Goal: Task Accomplishment & Management: Manage account settings

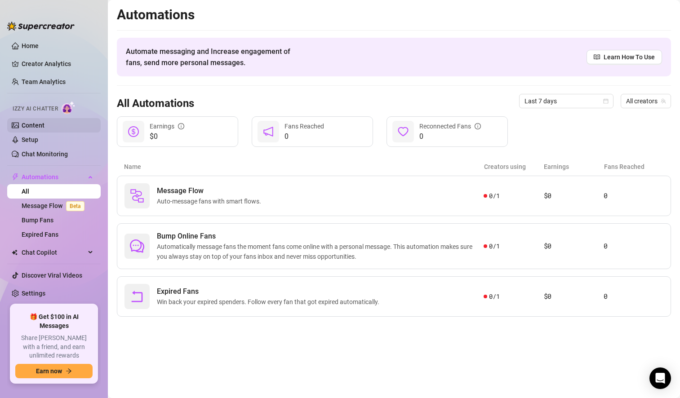
click at [41, 126] on link "Content" at bounding box center [33, 125] width 23 height 7
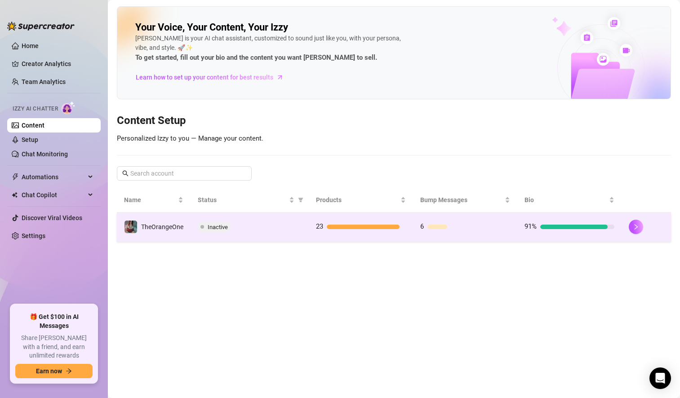
click at [644, 227] on div at bounding box center [645, 227] width 35 height 14
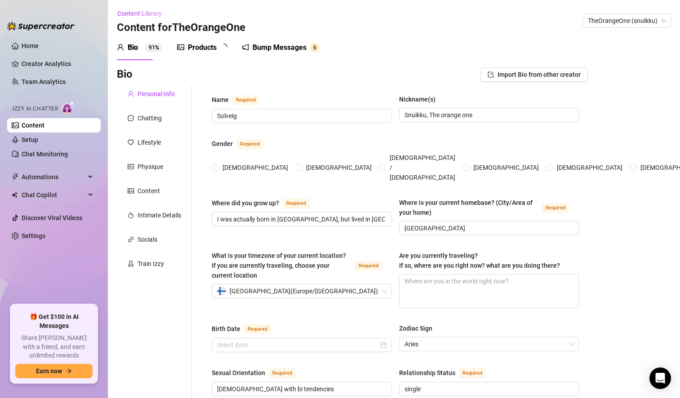
radio input "true"
type input "[DATE]"
click at [44, 122] on link "Content" at bounding box center [33, 125] width 23 height 7
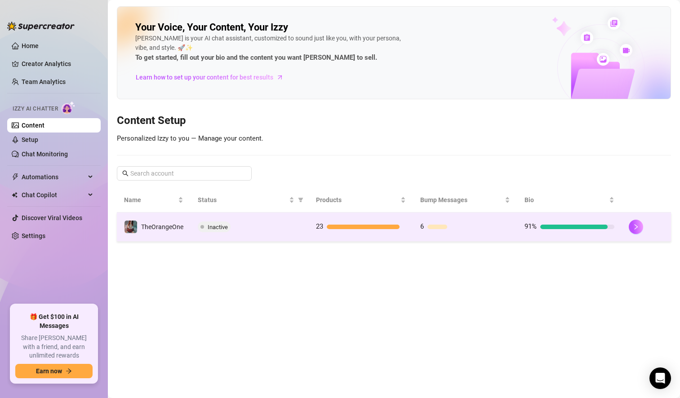
click at [207, 226] on span "Inactive" at bounding box center [214, 226] width 33 height 11
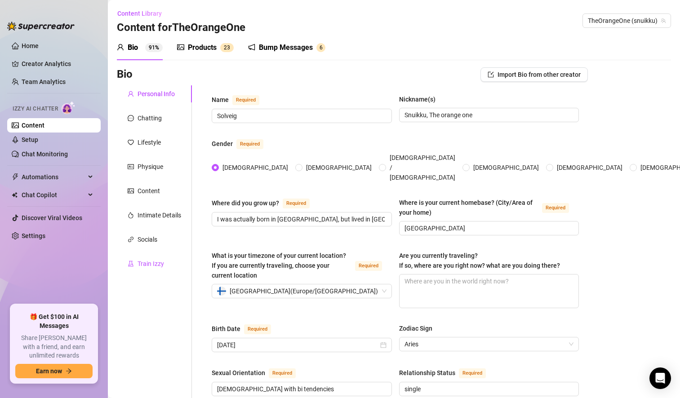
click at [155, 264] on div "Train Izzy" at bounding box center [150, 264] width 27 height 10
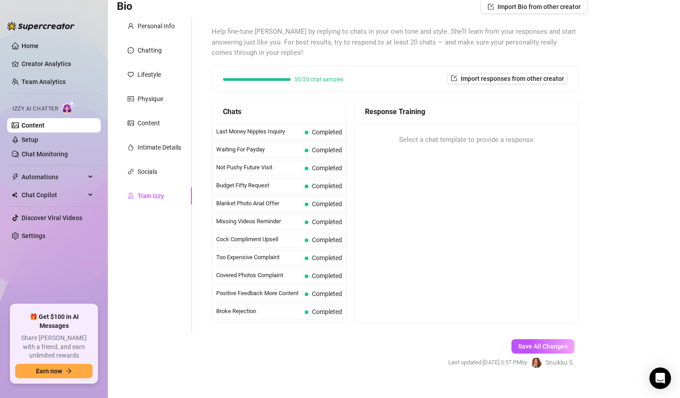
scroll to position [69, 0]
click at [152, 48] on div "Chatting" at bounding box center [149, 49] width 24 height 10
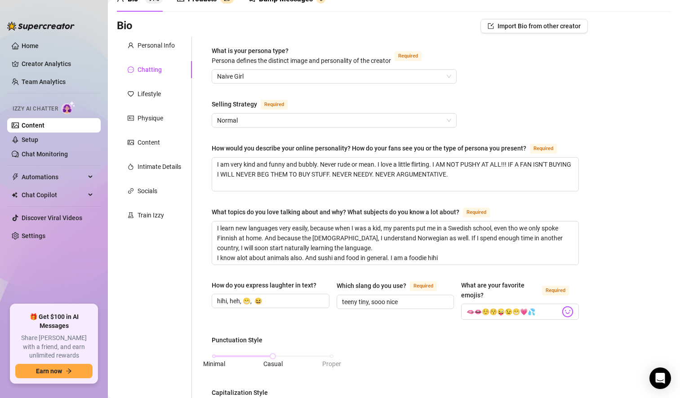
scroll to position [48, 0]
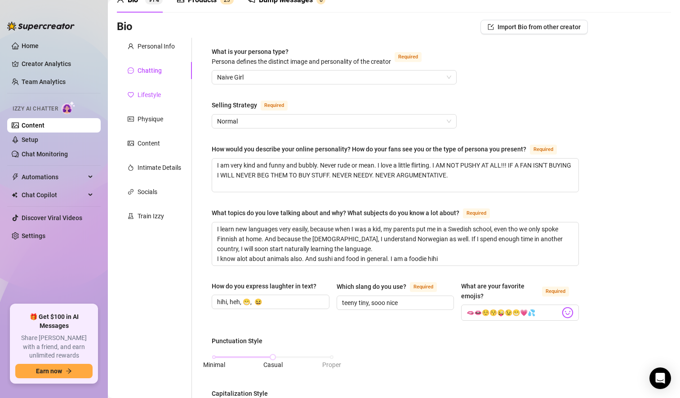
click at [146, 93] on div "Lifestyle" at bounding box center [148, 95] width 23 height 10
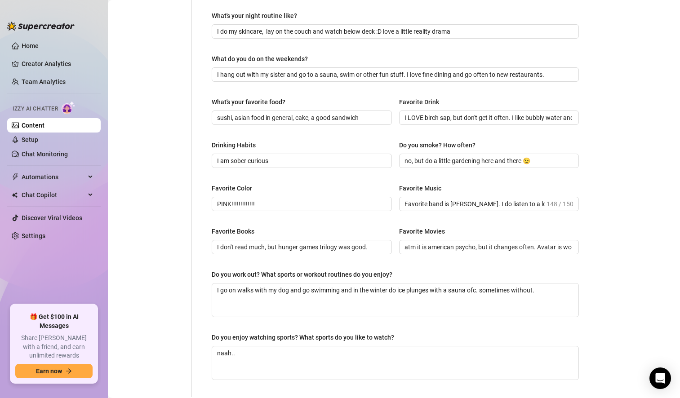
scroll to position [295, 0]
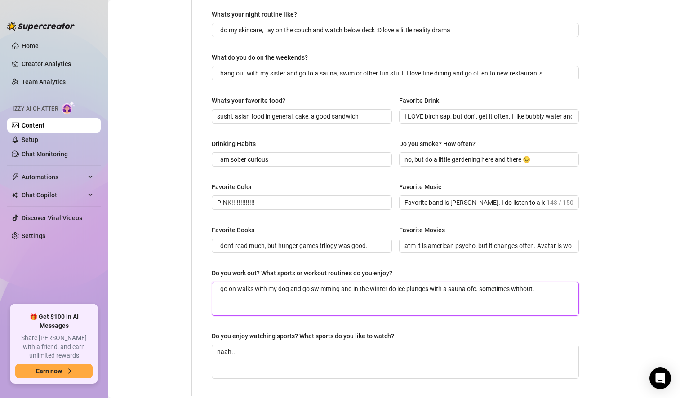
click at [547, 290] on textarea "I go on walks with my dog and go swimming and in the winter do ice plunges with…" at bounding box center [395, 298] width 366 height 33
type textarea "I go on walks with my dog and go swimming and in the winter do ice plunges with…"
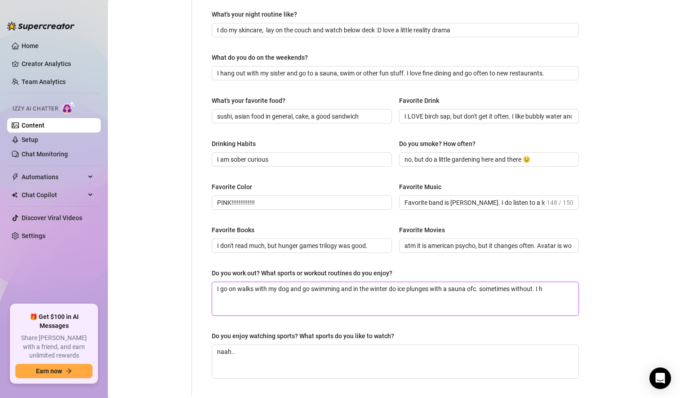
type textarea "I go on walks with my dog and go swimming and in the winter do ice plunges with…"
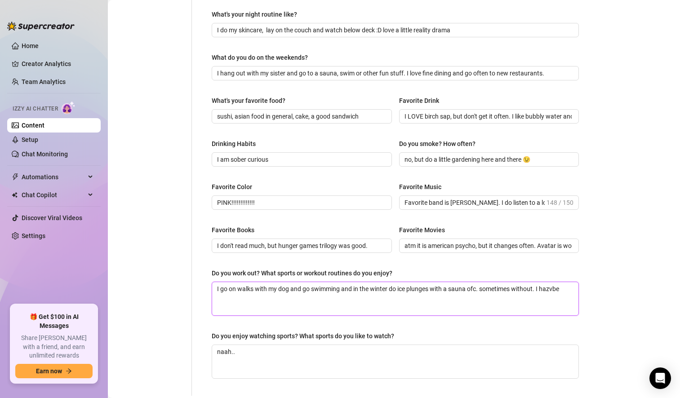
type textarea "I go on walks with my dog and go swimming and in the winter do ice plunges with…"
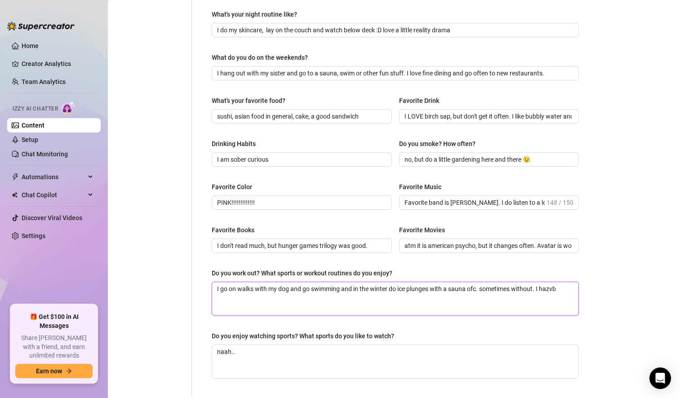
type textarea "I go on walks with my dog and go swimming and in the winter do ice plunges with…"
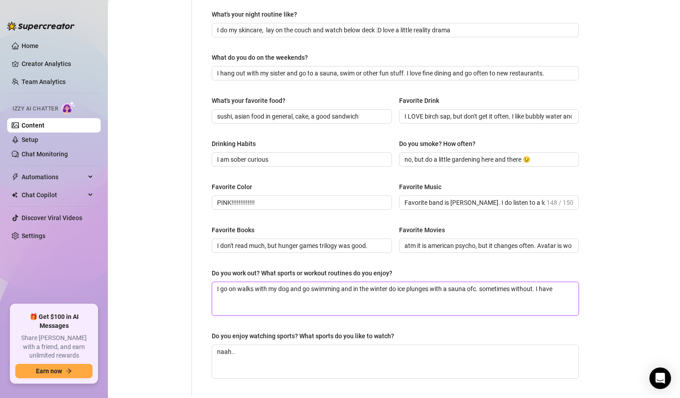
type textarea "I go on walks with my dog and go swimming and in the winter do ice plunges with…"
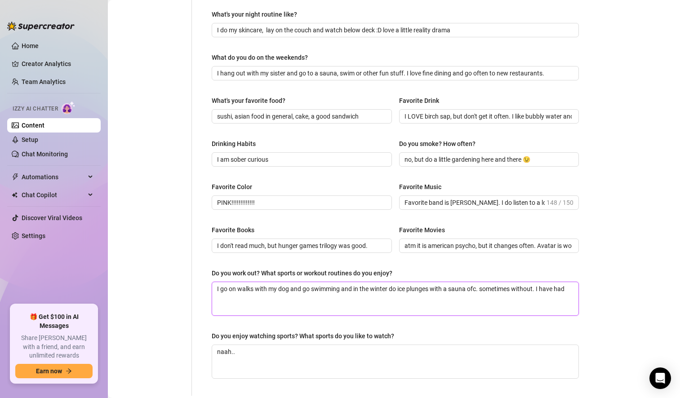
type textarea "I go on walks with my dog and go swimming and in the winter do ice plunges with…"
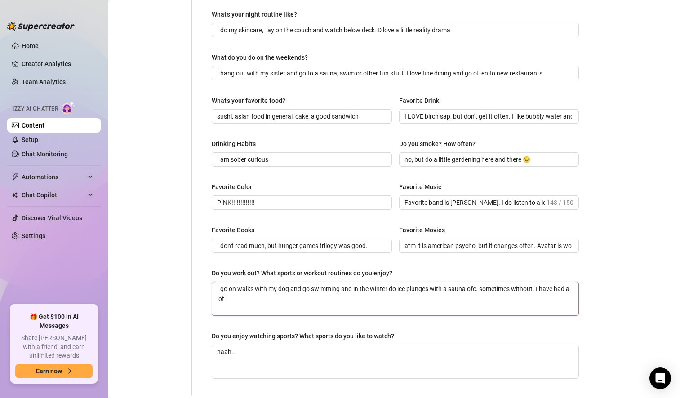
type textarea "I go on walks with my dog and go swimming and in the winter do ice plunges with…"
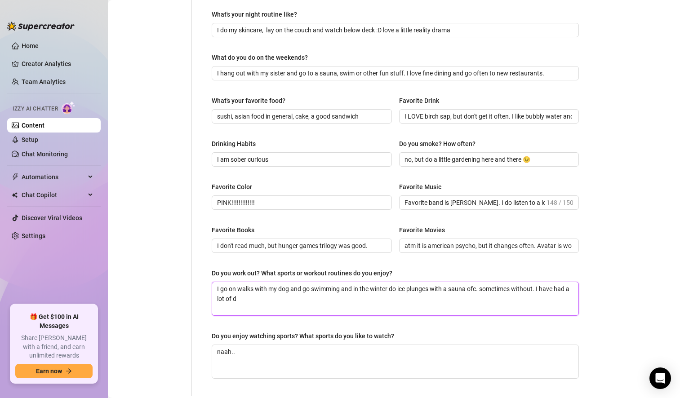
type textarea "I go on walks with my dog and go swimming and in the winter do ice plunges with…"
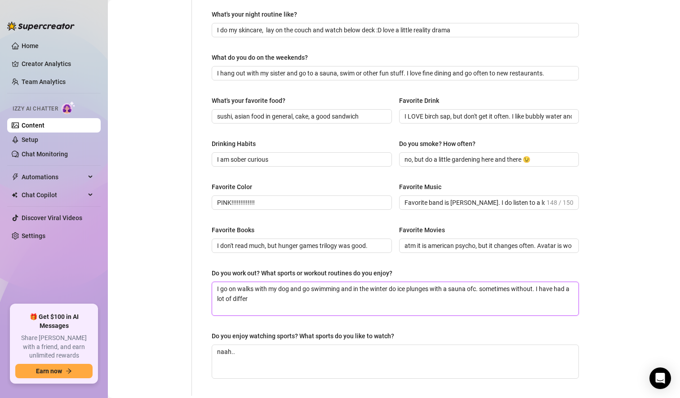
type textarea "I go on walks with my dog and go swimming and in the winter do ice plunges with…"
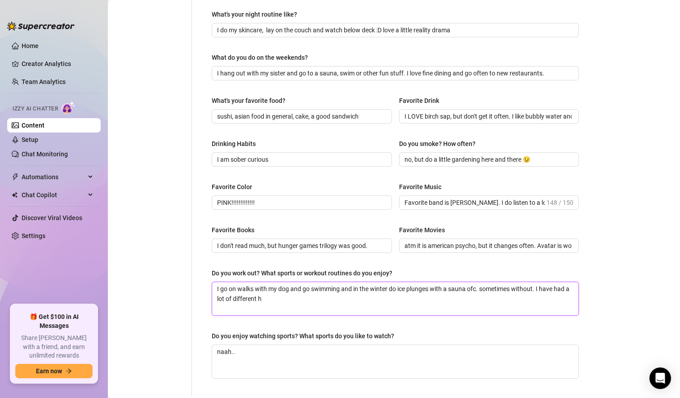
type textarea "I go on walks with my dog and go swimming and in the winter do ice plunges with…"
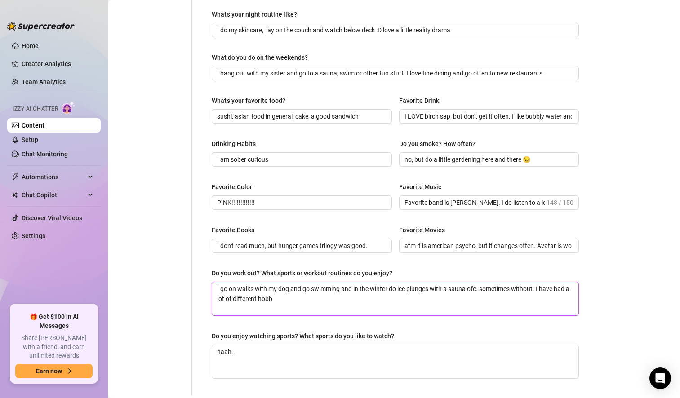
type textarea "I go on walks with my dog and go swimming and in the winter do ice plunges with…"
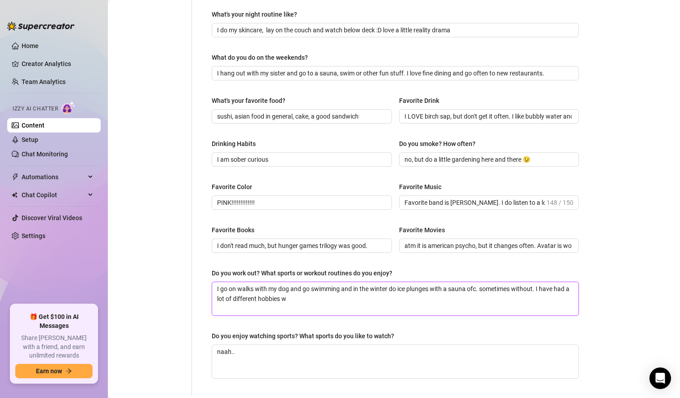
type textarea "I go on walks with my dog and go swimming and in the winter do ice plunges with…"
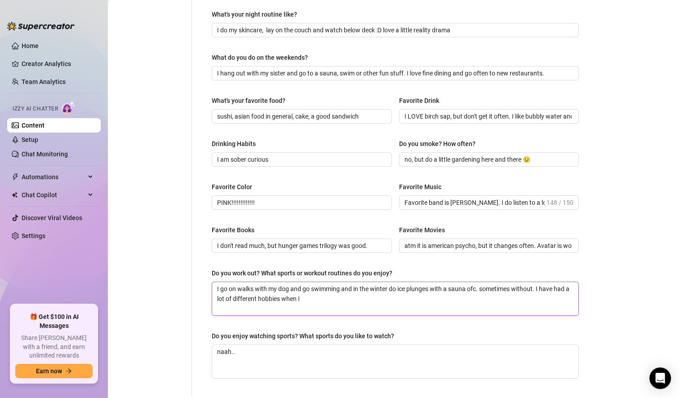
type textarea "I go on walks with my dog and go swimming and in the winter do ice plunges with…"
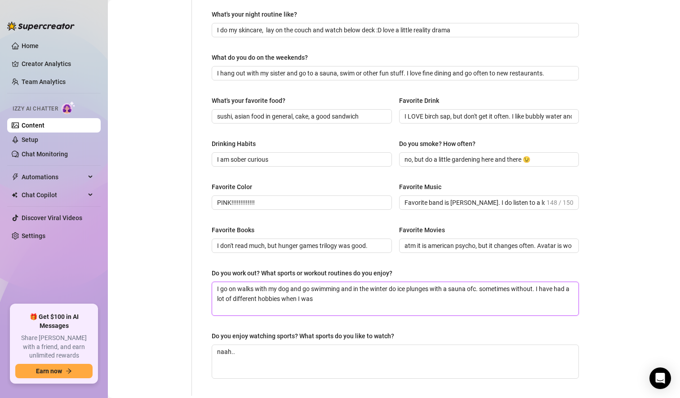
type textarea "I go on walks with my dog and go swimming and in the winter do ice plunges with…"
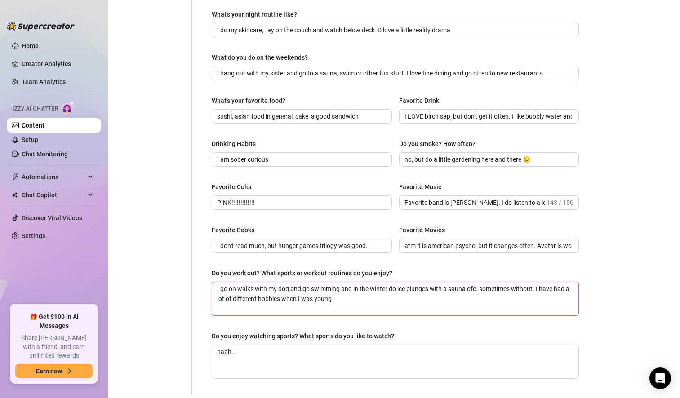
type textarea "I go on walks with my dog and go swimming and in the winter do ice plunges with…"
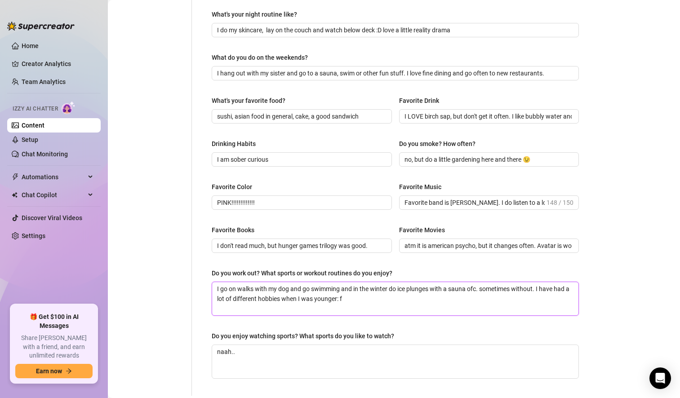
type textarea "I go on walks with my dog and go swimming and in the winter do ice plunges with…"
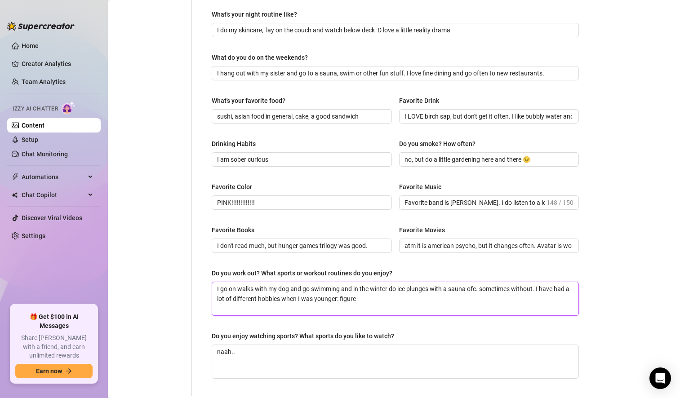
type textarea "I go on walks with my dog and go swimming and in the winter do ice plunges with…"
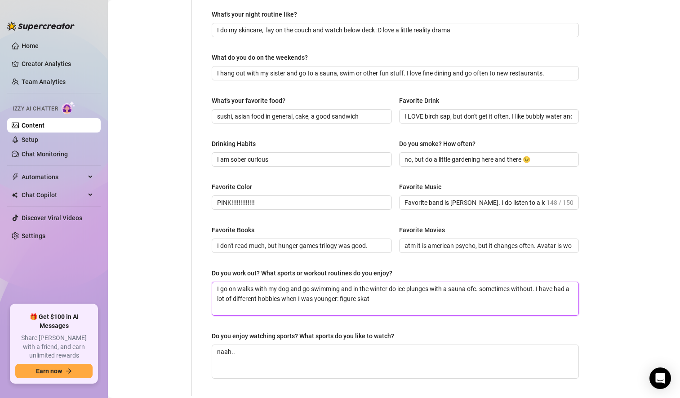
type textarea "I go on walks with my dog and go swimming and in the winter do ice plunges with…"
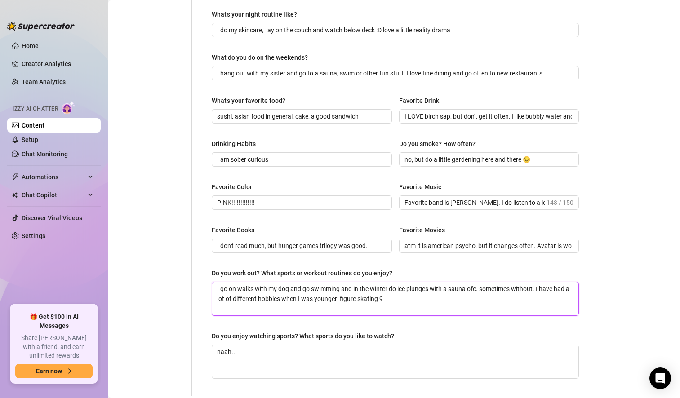
type textarea "I go on walks with my dog and go swimming and in the winter do ice plunges with…"
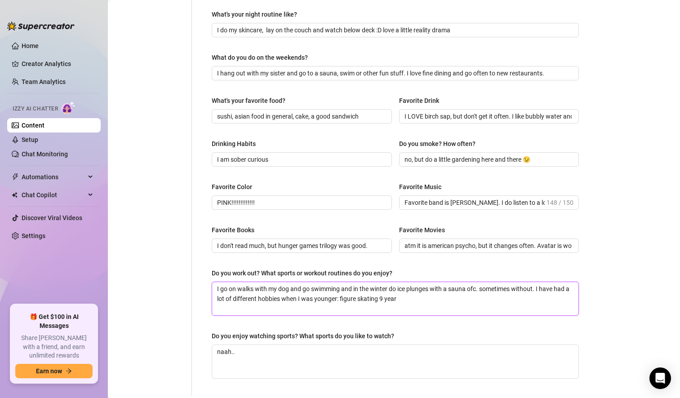
type textarea "I go on walks with my dog and go swimming and in the winter do ice plunges with…"
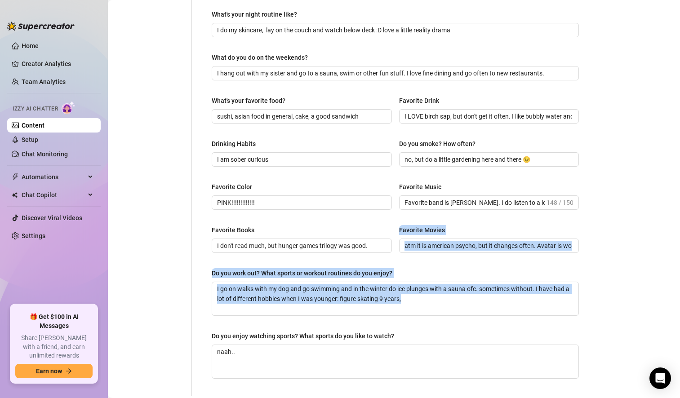
drag, startPoint x: 351, startPoint y: 297, endPoint x: 213, endPoint y: 227, distance: 154.5
click at [213, 227] on div "What are your hobbies and interests? What do you enjoy about them? Required I a…" at bounding box center [395, 93] width 367 height 588
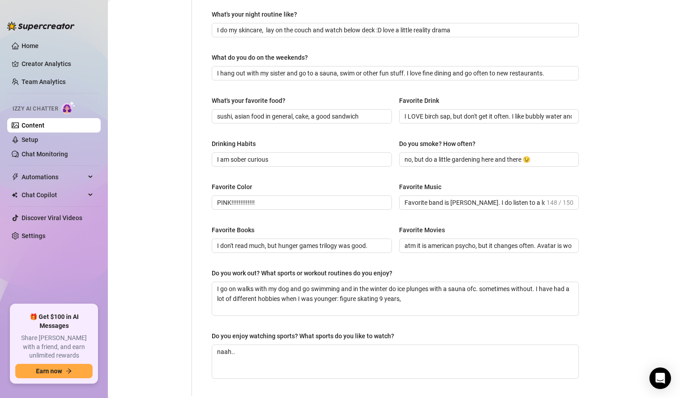
click at [164, 210] on div "Personal Info Chatting Lifestyle Physique Content Intimate Details Socials Trai…" at bounding box center [154, 92] width 75 height 605
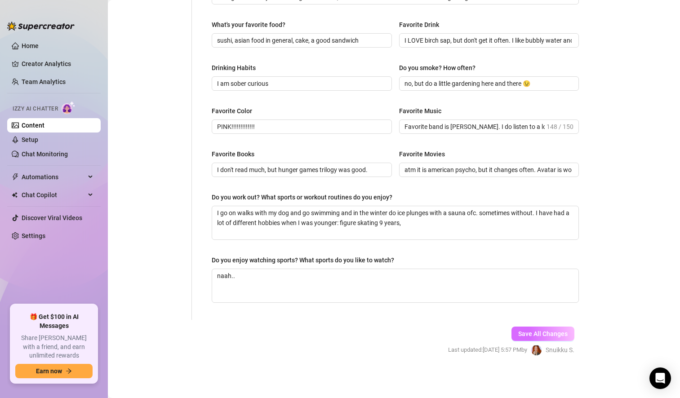
click at [522, 329] on button "Save All Changes" at bounding box center [542, 334] width 63 height 14
click at [28, 235] on link "Settings" at bounding box center [34, 235] width 24 height 7
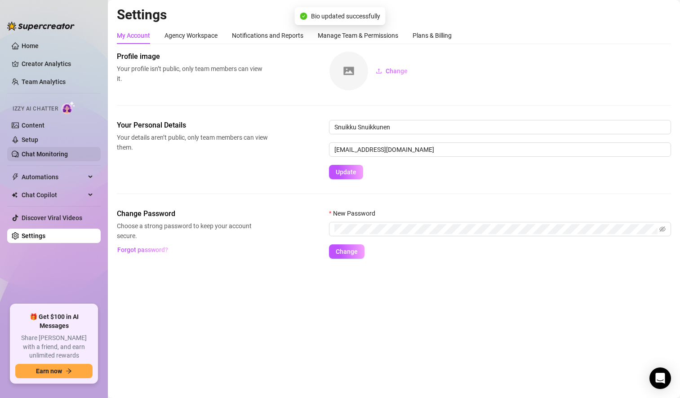
click at [59, 153] on link "Chat Monitoring" at bounding box center [45, 153] width 46 height 7
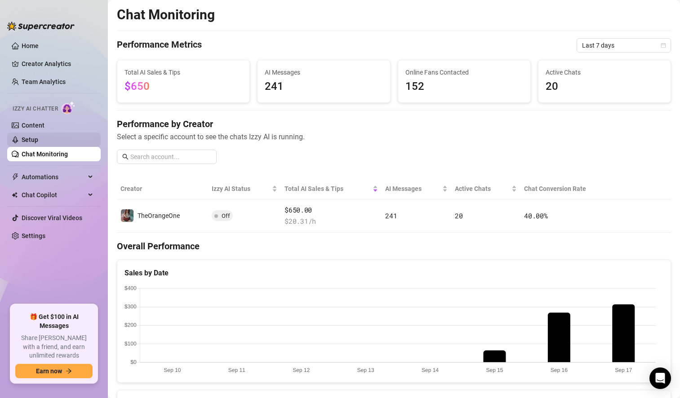
click at [38, 143] on link "Setup" at bounding box center [30, 139] width 17 height 7
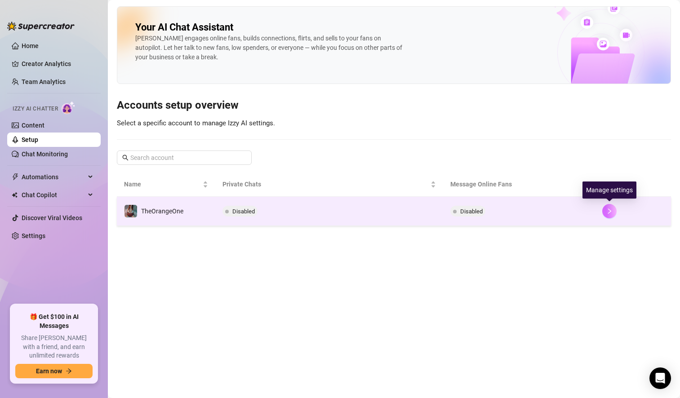
click at [610, 215] on button "button" at bounding box center [609, 211] width 14 height 14
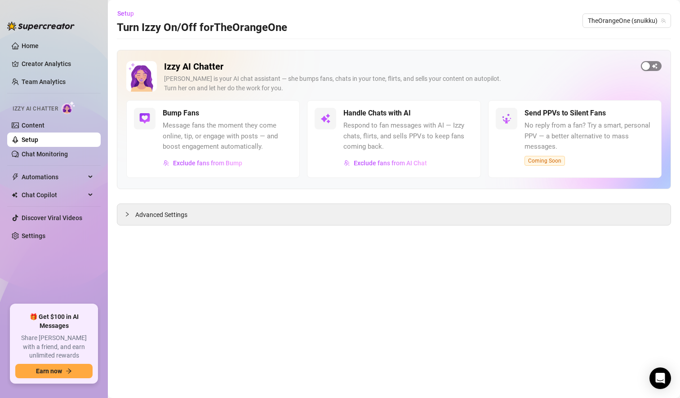
click at [653, 65] on span "button" at bounding box center [651, 66] width 21 height 10
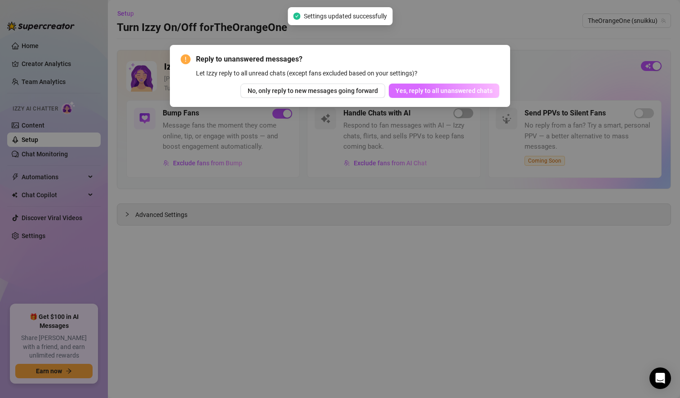
click at [435, 91] on span "Yes, reply to all unanswered chats" at bounding box center [443, 90] width 97 height 7
